Goal: Ask a question

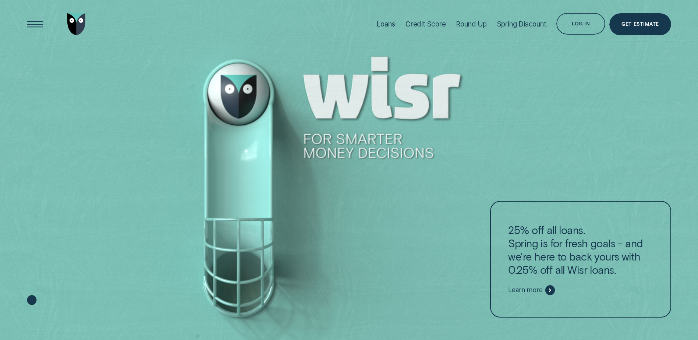
click at [585, 20] on div "Log in" at bounding box center [580, 24] width 49 height 22
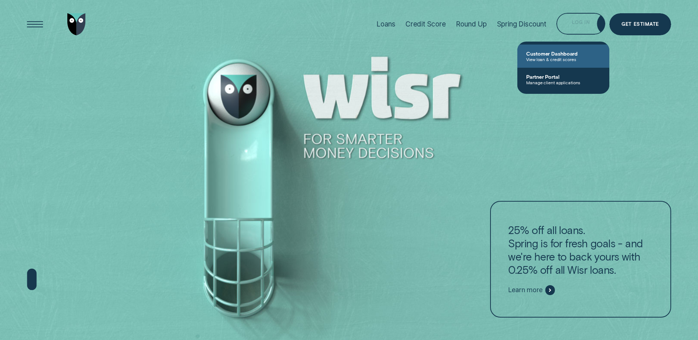
click at [552, 57] on span "View loan & credit scores" at bounding box center [563, 59] width 74 height 5
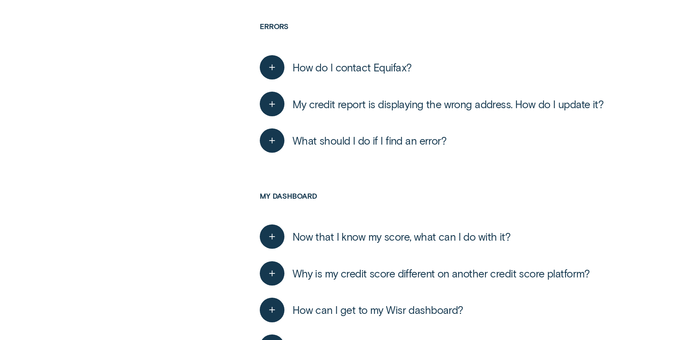
scroll to position [1362, 0]
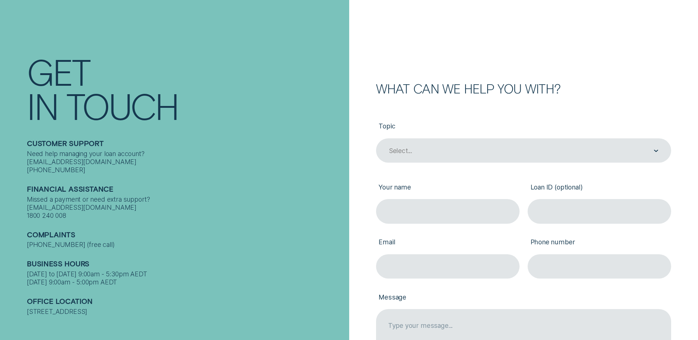
scroll to position [110, 0]
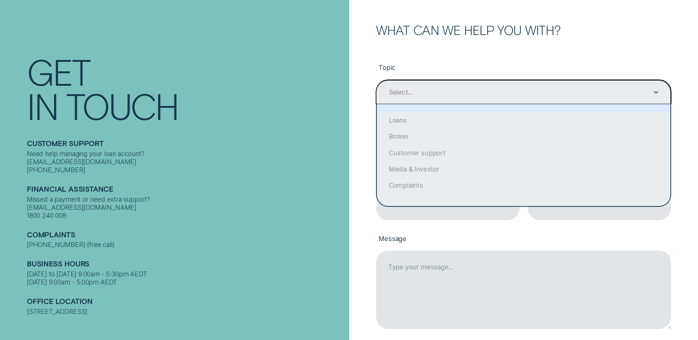
click at [448, 82] on div "Select..." at bounding box center [523, 92] width 295 height 24
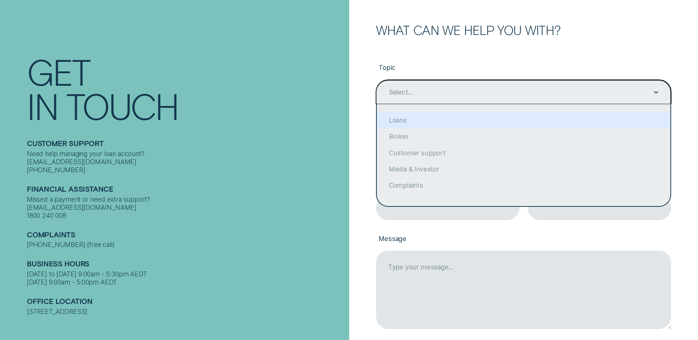
click at [439, 45] on div "Topic option Loans focused, 2 of 6. 6 results available. Use Up and Down to cho…" at bounding box center [523, 199] width 295 height 326
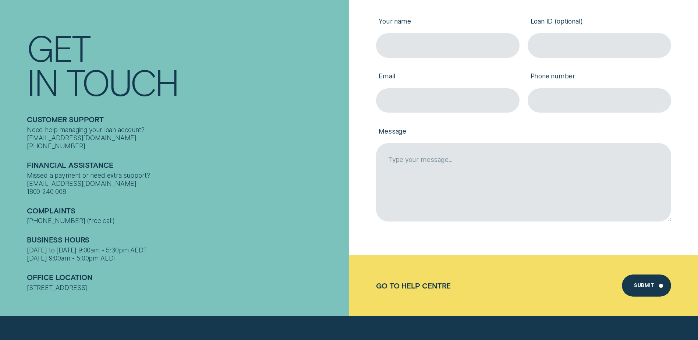
scroll to position [74, 0]
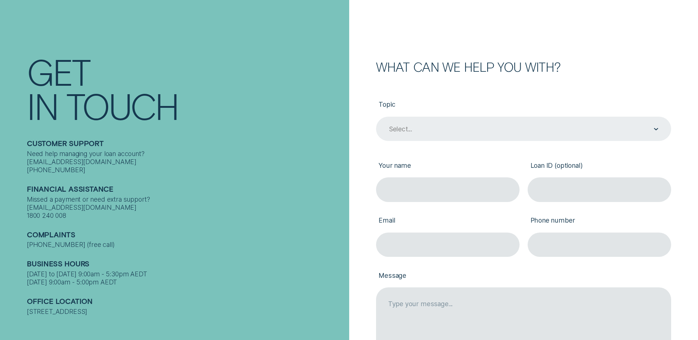
click at [644, 134] on div "Select..." at bounding box center [523, 128] width 270 height 9
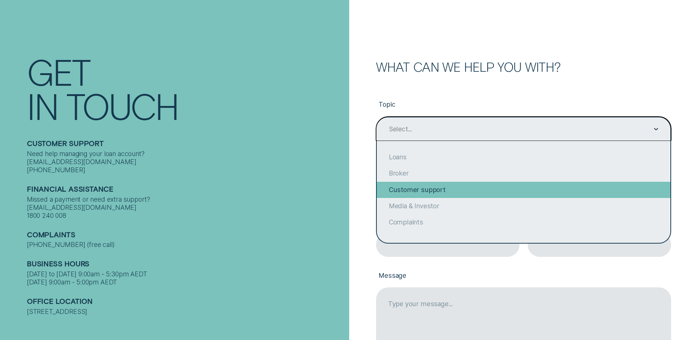
click at [425, 187] on div "Customer support" at bounding box center [524, 190] width 294 height 16
type input "Customer support"
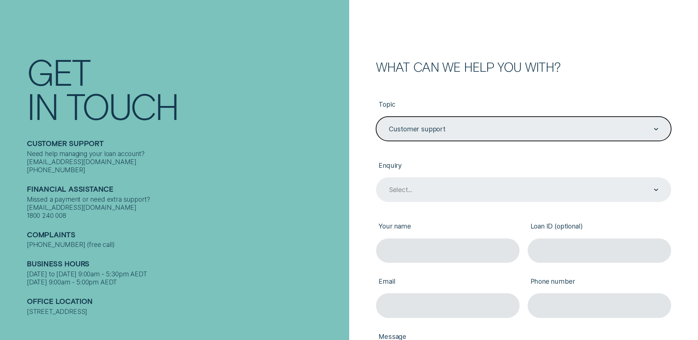
click at [428, 185] on div "Select..." at bounding box center [523, 189] width 270 height 9
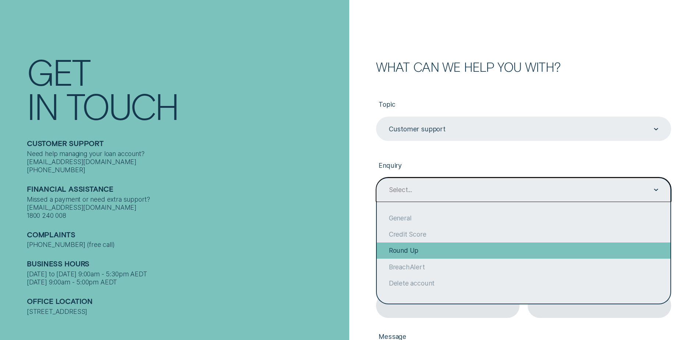
click at [424, 247] on div "Round Up" at bounding box center [524, 251] width 294 height 16
type input "Round Up"
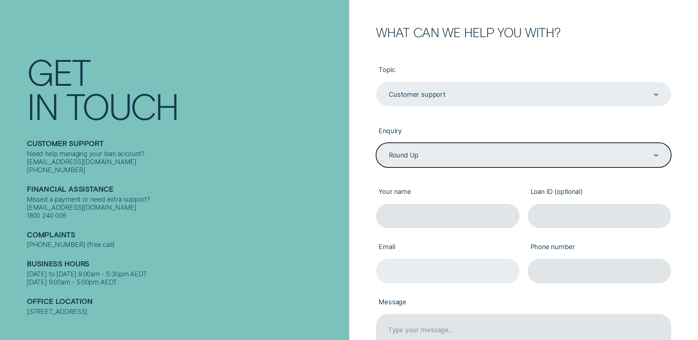
scroll to position [184, 0]
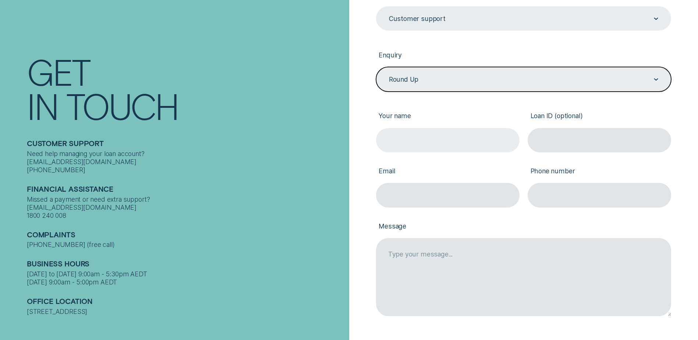
click at [427, 144] on input "Your name" at bounding box center [448, 140] width 144 height 24
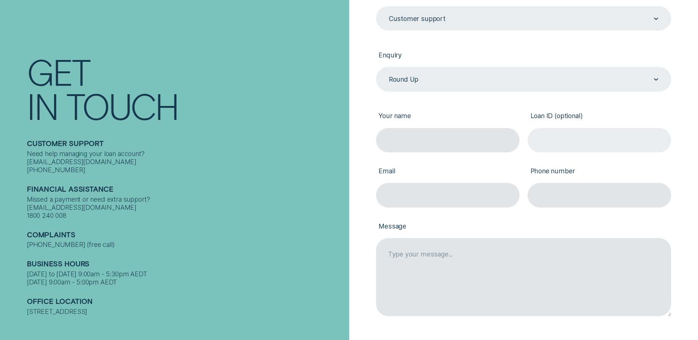
click at [561, 142] on input "Loan ID (optional)" at bounding box center [600, 140] width 144 height 24
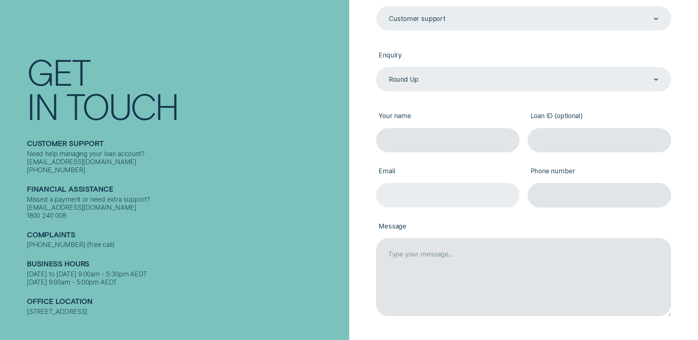
click at [448, 199] on input "Email" at bounding box center [448, 195] width 144 height 24
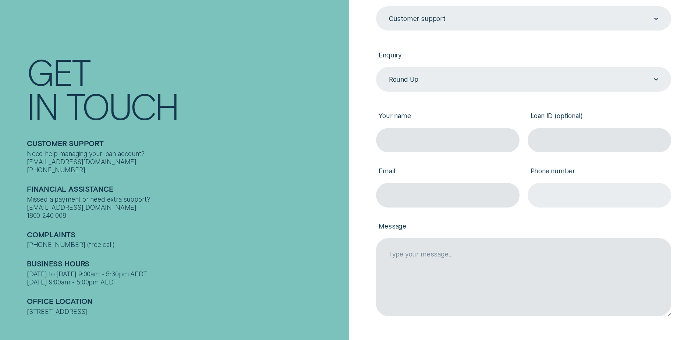
click at [580, 198] on input "Phone number" at bounding box center [600, 195] width 144 height 24
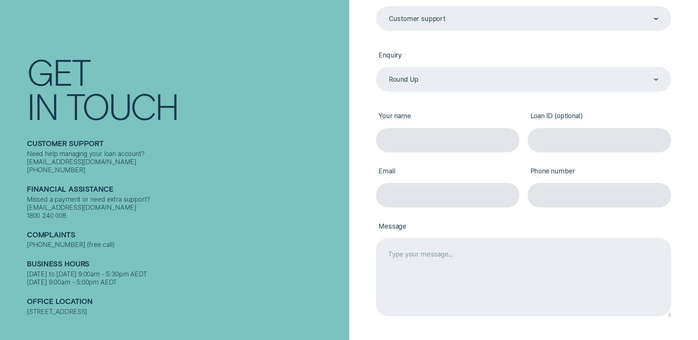
click at [488, 294] on textarea "Message" at bounding box center [523, 277] width 295 height 78
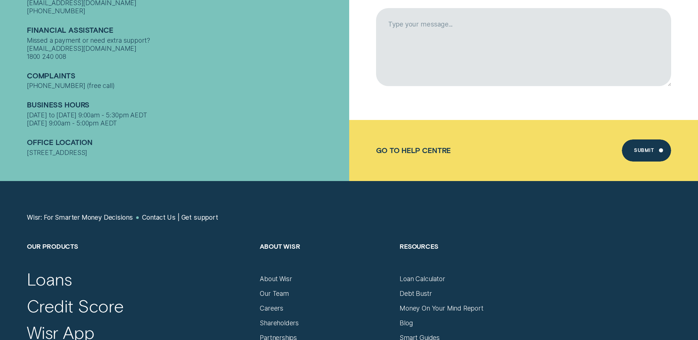
scroll to position [515, 0]
